Goal: Information Seeking & Learning: Learn about a topic

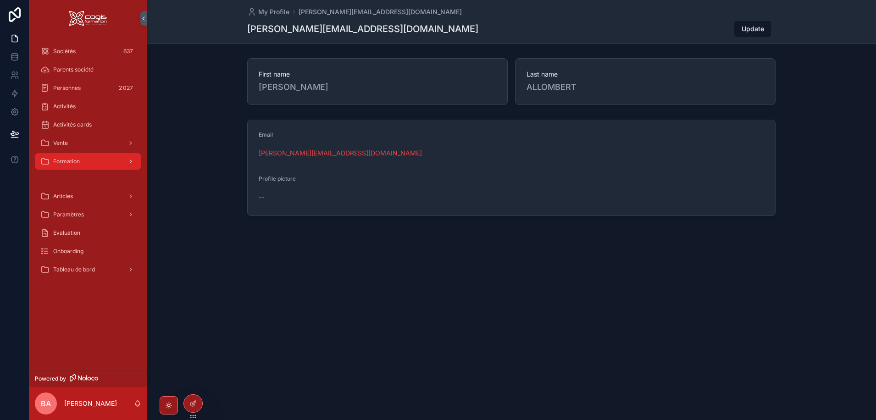
click at [76, 163] on span "Formation" at bounding box center [66, 161] width 27 height 7
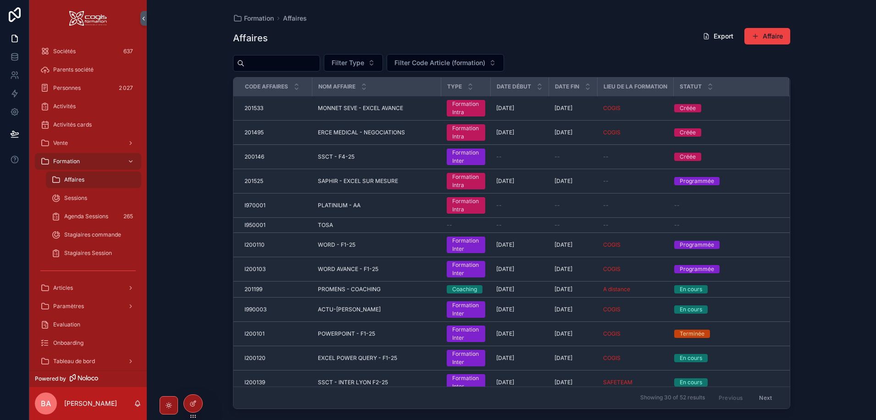
click at [264, 66] on input "scrollable content" at bounding box center [281, 63] width 75 height 13
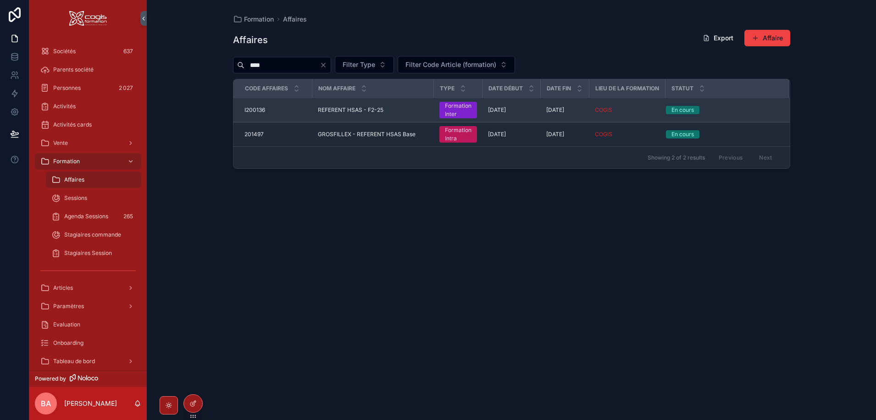
type input "****"
click at [352, 110] on span "REFERENT HSAS - F2-25" at bounding box center [351, 109] width 66 height 7
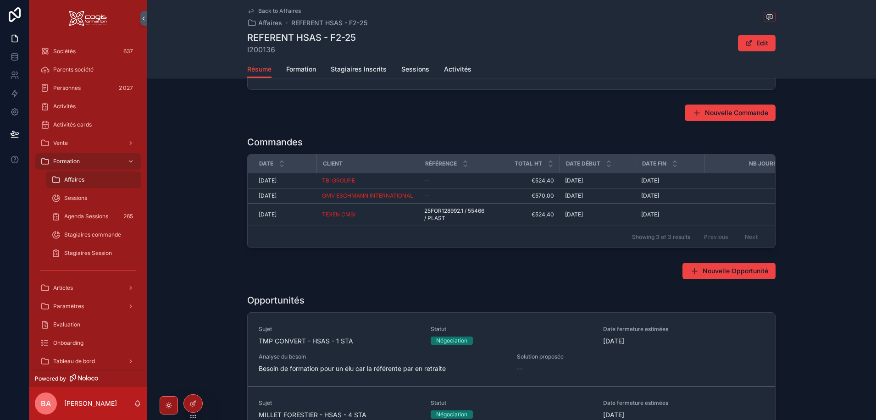
scroll to position [229, 0]
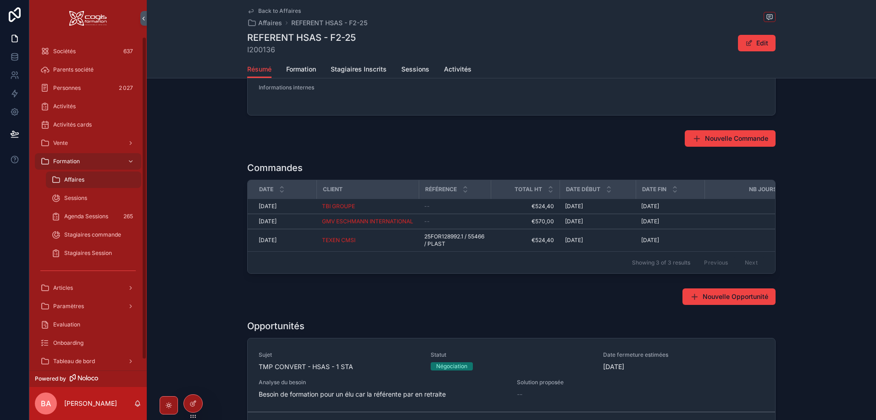
click at [220, 138] on div "Nouvelle Commande" at bounding box center [511, 139] width 729 height 24
click at [69, 51] on span "Sociétés" at bounding box center [64, 51] width 22 height 7
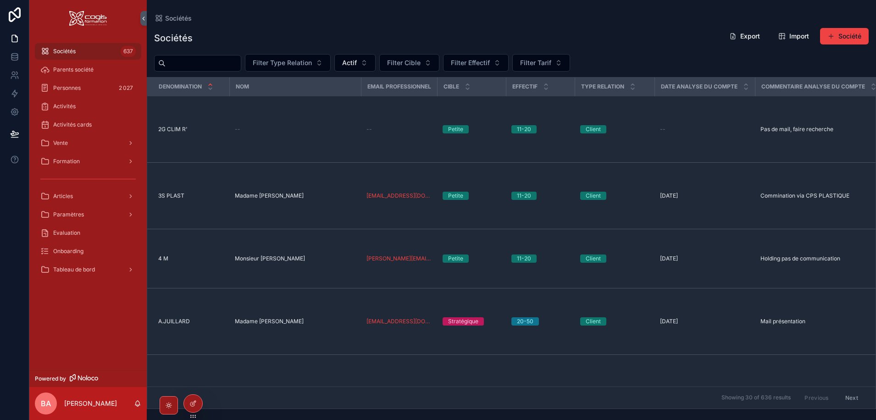
click at [198, 63] on input "scrollable content" at bounding box center [202, 63] width 75 height 13
click at [70, 87] on span "Personnes" at bounding box center [67, 87] width 28 height 7
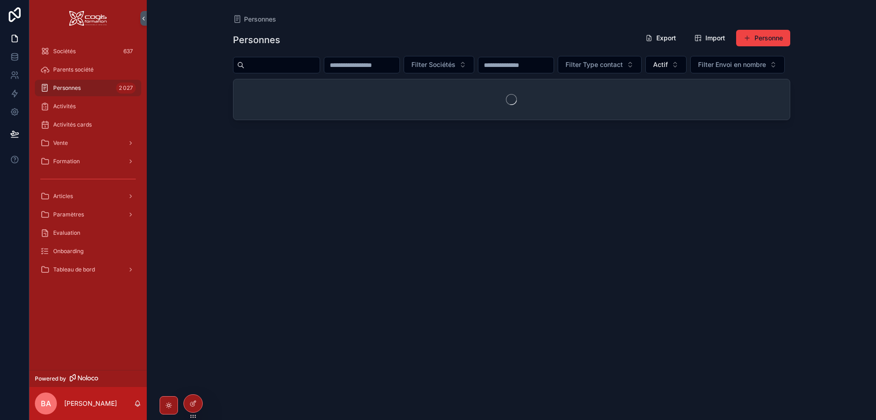
click at [281, 64] on input "scrollable content" at bounding box center [281, 65] width 75 height 13
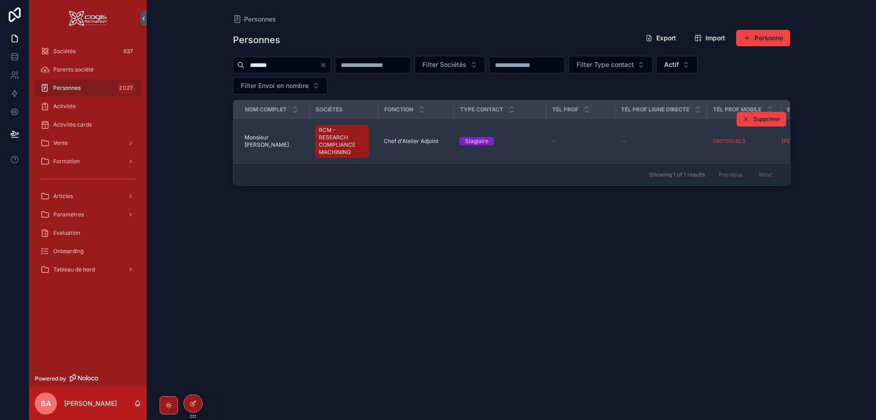
type input "*******"
click at [277, 144] on span "Monsieur [PERSON_NAME]" at bounding box center [274, 141] width 60 height 15
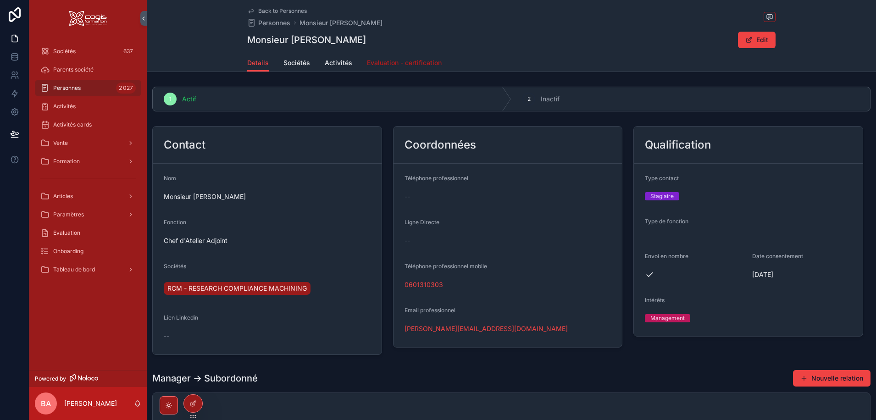
click at [380, 64] on span "Evaluation - certification" at bounding box center [404, 62] width 75 height 9
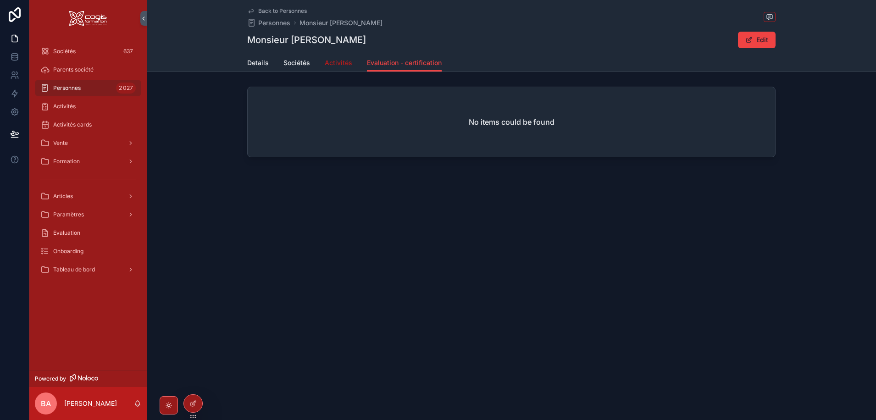
click at [342, 64] on span "Activités" at bounding box center [339, 62] width 28 height 9
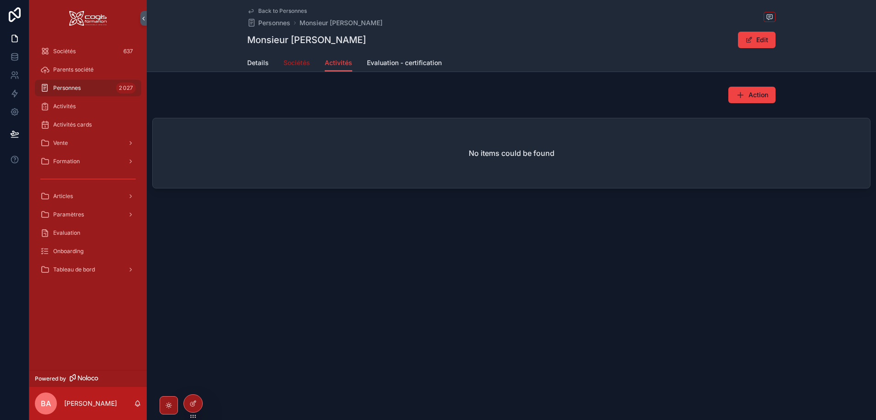
click at [295, 66] on span "Sociétés" at bounding box center [296, 62] width 27 height 9
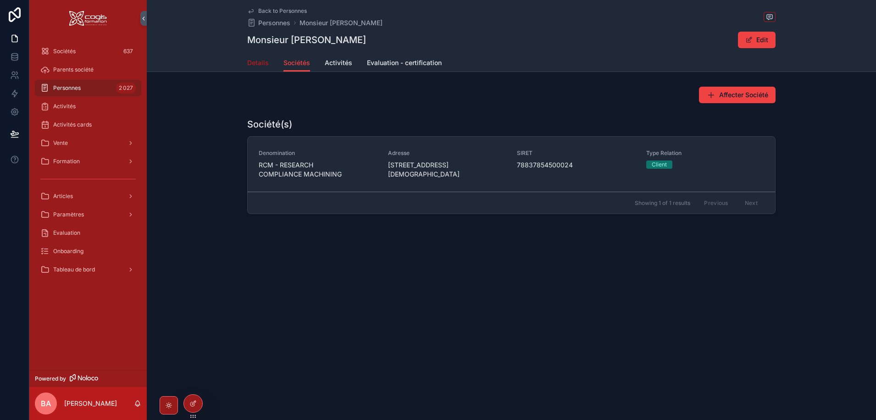
click at [259, 63] on span "Details" at bounding box center [258, 62] width 22 height 9
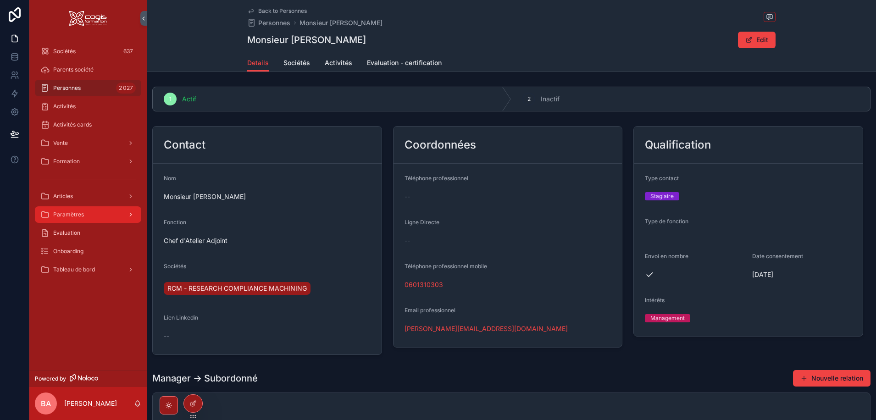
click at [68, 213] on span "Paramètres" at bounding box center [68, 214] width 31 height 7
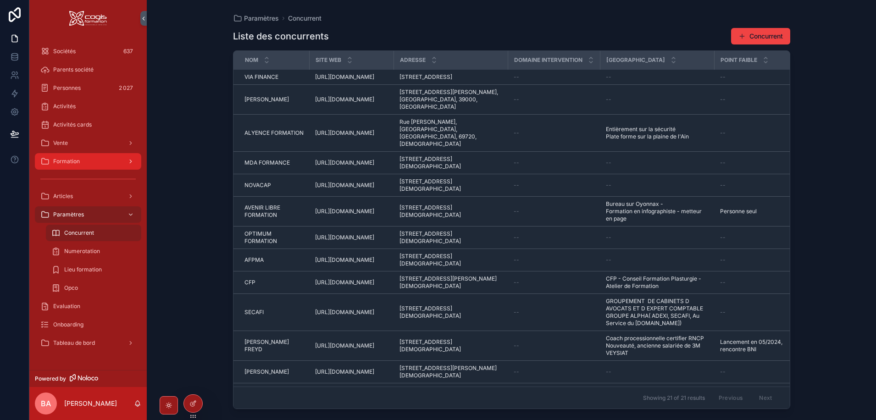
click at [68, 161] on span "Formation" at bounding box center [66, 161] width 27 height 7
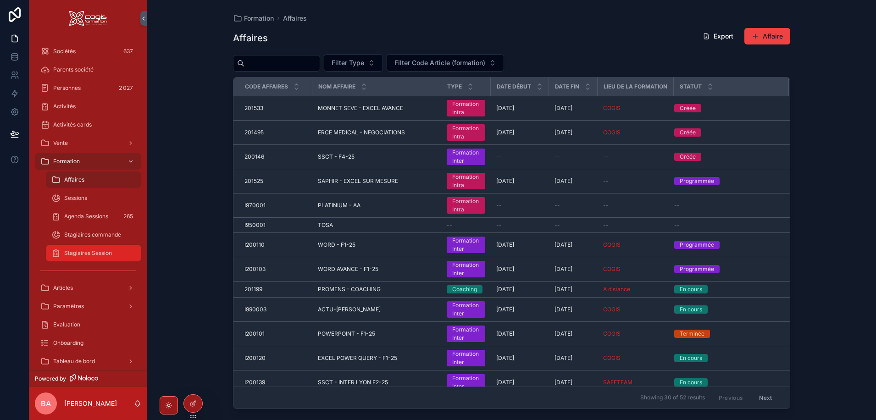
click at [73, 251] on span "Stagiaires Session" at bounding box center [88, 252] width 48 height 7
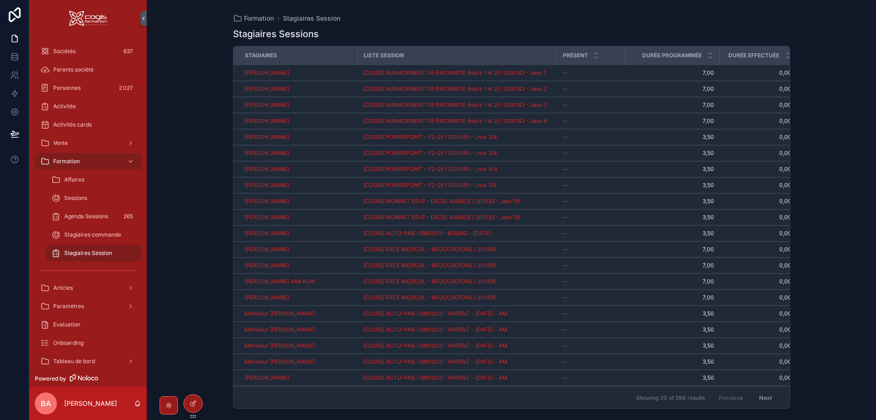
click at [760, 391] on button "Next" at bounding box center [765, 398] width 26 height 14
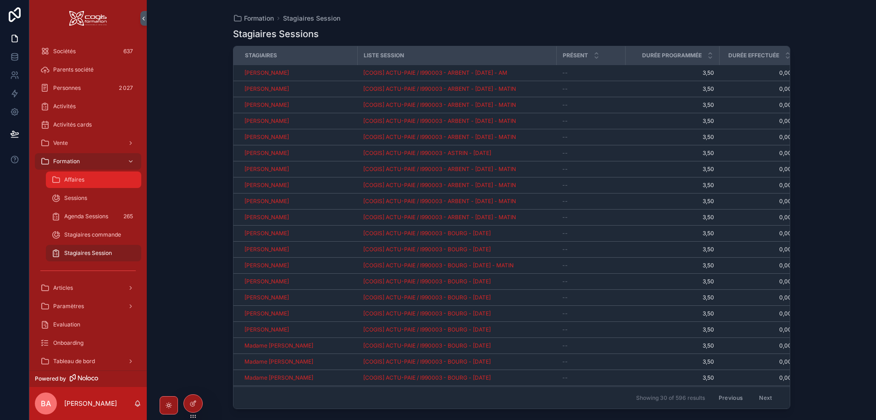
click at [76, 178] on span "Affaires" at bounding box center [74, 179] width 20 height 7
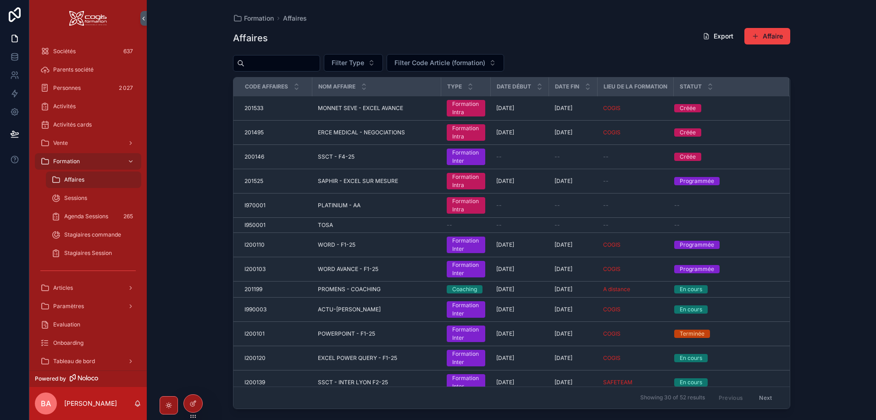
click at [274, 63] on input "scrollable content" at bounding box center [281, 63] width 75 height 13
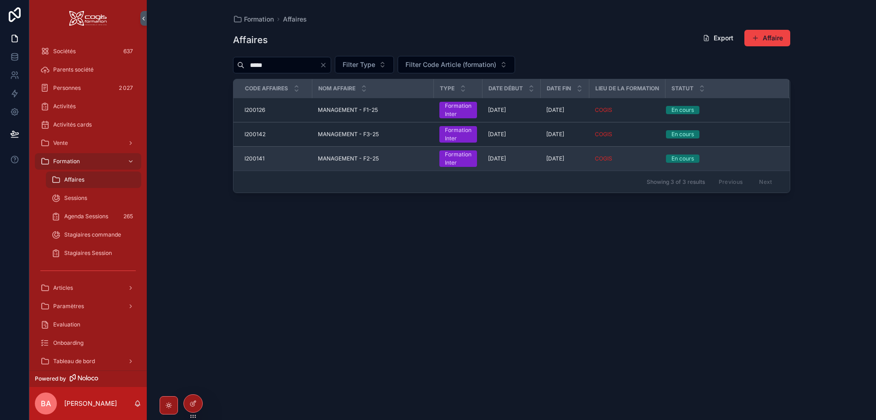
type input "*****"
click at [333, 158] on span "MANAGEMENT - F2-25" at bounding box center [348, 158] width 61 height 7
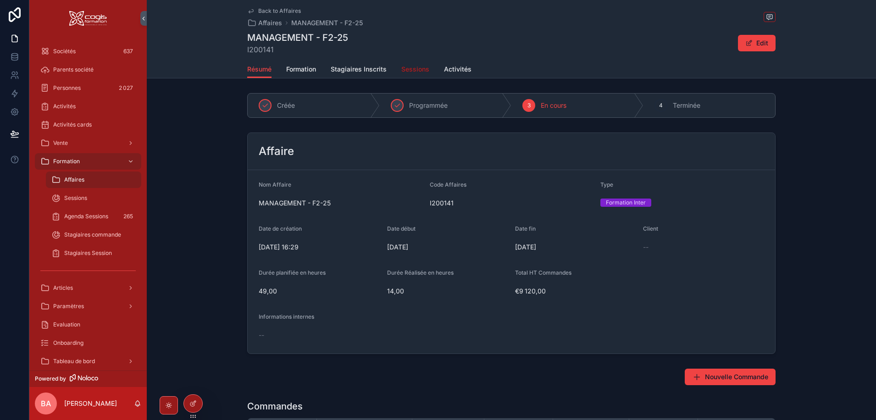
click at [408, 71] on span "Sessions" at bounding box center [415, 69] width 28 height 9
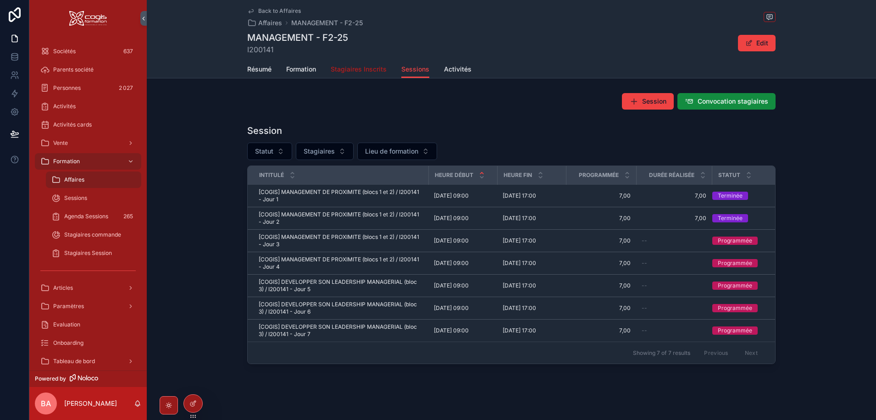
click at [354, 70] on span "Stagiaires Inscrits" at bounding box center [359, 69] width 56 height 9
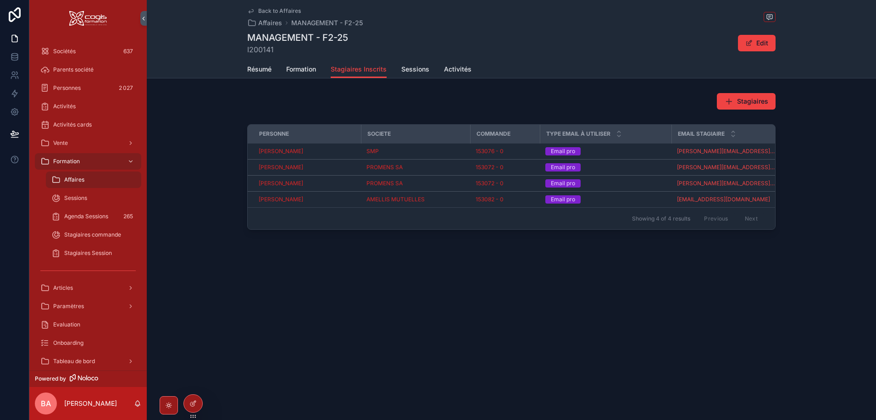
click at [273, 11] on span "Back to Affaires" at bounding box center [279, 10] width 43 height 7
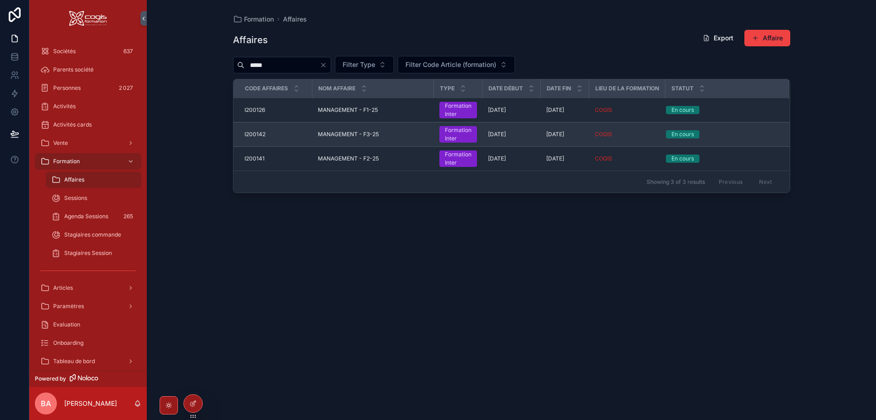
click at [340, 133] on span "MANAGEMENT - F3-25" at bounding box center [348, 134] width 61 height 7
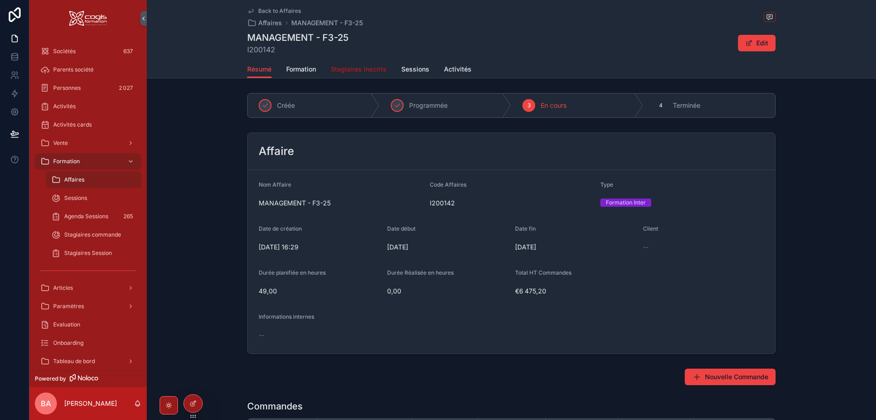
click at [345, 69] on span "Stagiaires Inscrits" at bounding box center [359, 69] width 56 height 9
click at [255, 10] on link "Back to Affaires" at bounding box center [274, 10] width 54 height 7
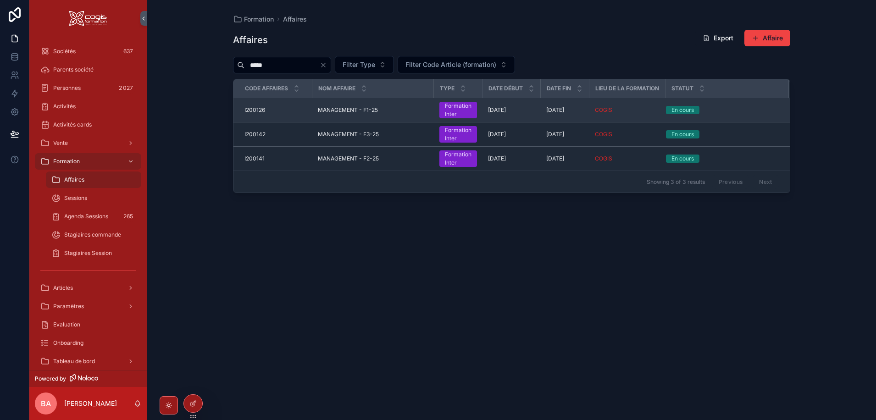
click at [344, 111] on span "MANAGEMENT - F1-25" at bounding box center [348, 109] width 60 height 7
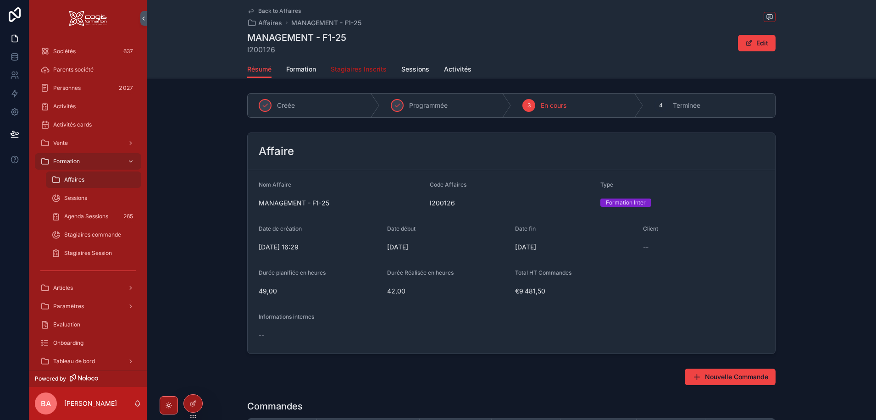
click at [340, 70] on span "Stagiaires Inscrits" at bounding box center [359, 69] width 56 height 9
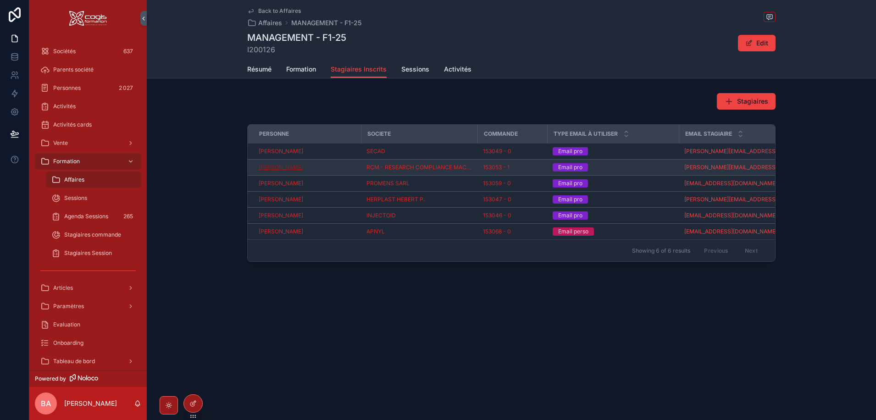
click at [292, 166] on span "[PERSON_NAME]" at bounding box center [281, 167] width 44 height 7
click at [410, 68] on span "Sessions" at bounding box center [415, 69] width 28 height 9
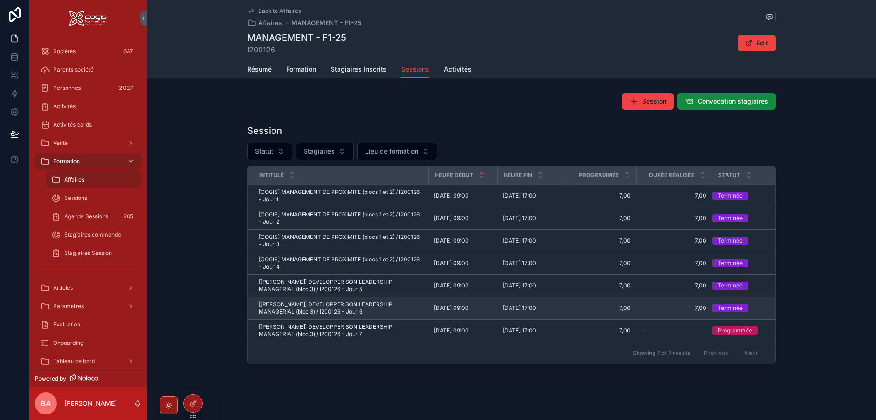
click at [336, 307] on span "[[PERSON_NAME]] DEVELOPPER SON LEADERSHIP MANAGERIAL (bloc 3) / I200126 - Jour 6" at bounding box center [341, 308] width 164 height 15
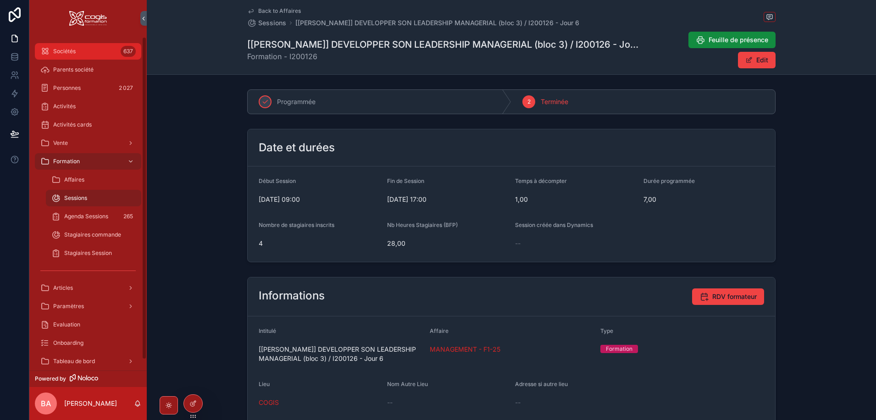
click at [61, 49] on span "Sociétés" at bounding box center [64, 51] width 22 height 7
